Goal: Find specific page/section: Find specific page/section

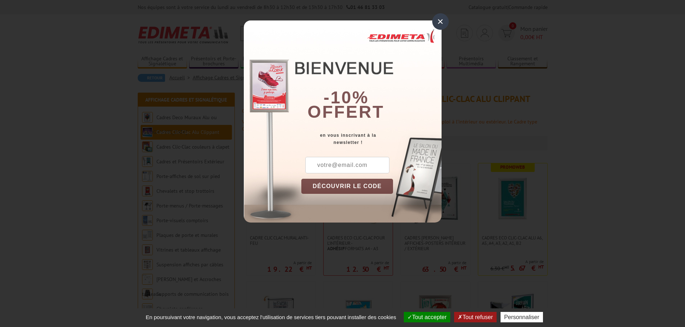
click at [441, 18] on div "×" at bounding box center [440, 21] width 17 height 17
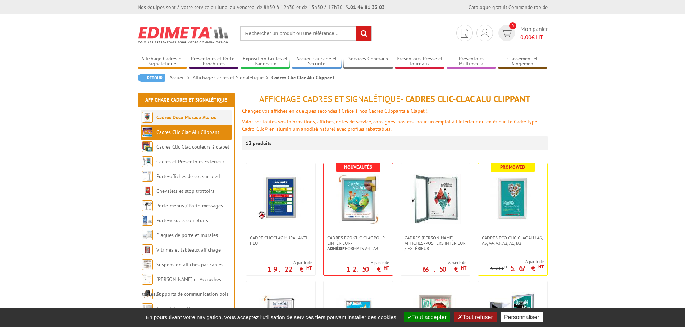
click at [160, 118] on link "Cadres Deco Muraux Alu ou [GEOGRAPHIC_DATA]" at bounding box center [179, 124] width 75 height 21
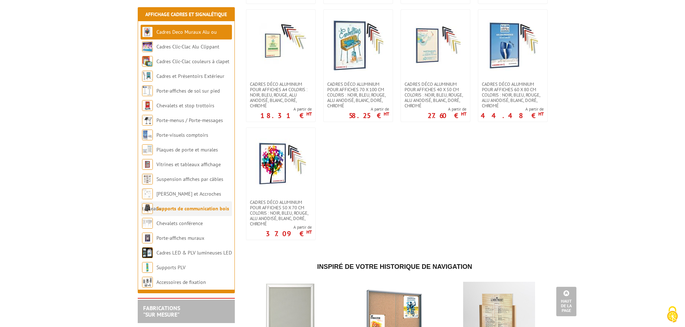
scroll to position [575, 0]
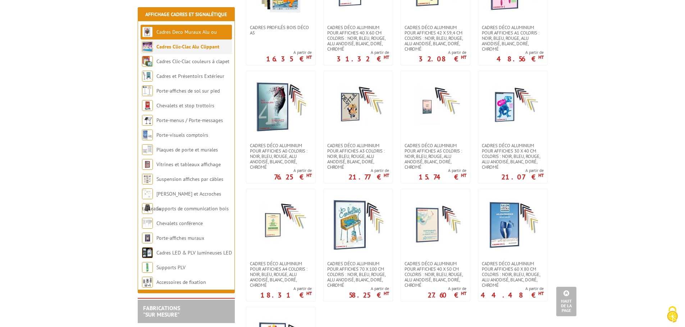
click at [175, 46] on link "Cadres Clic-Clac Alu Clippant" at bounding box center [187, 46] width 63 height 6
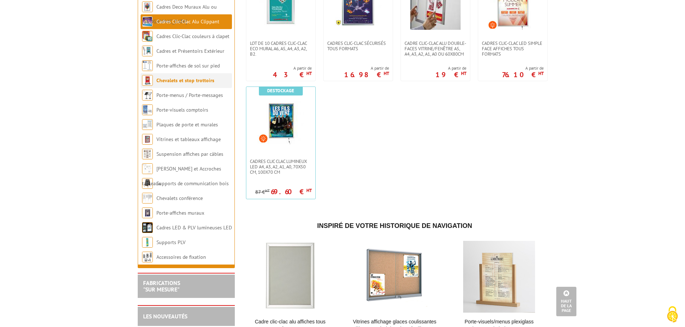
scroll to position [359, 0]
